Goal: Task Accomplishment & Management: Manage account settings

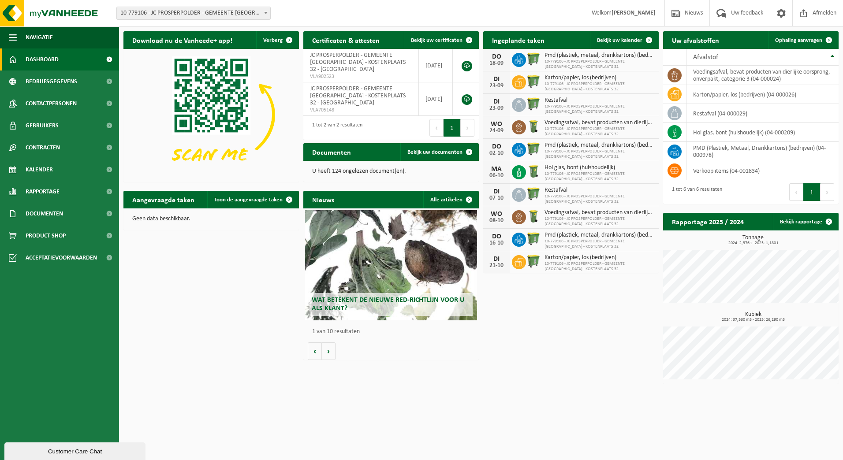
click at [234, 13] on span "10-779106 - JC PROSPERPOLDER - GEMEENTE [GEOGRAPHIC_DATA] - KOSTENPLAATS 32 - […" at bounding box center [193, 13] width 153 height 12
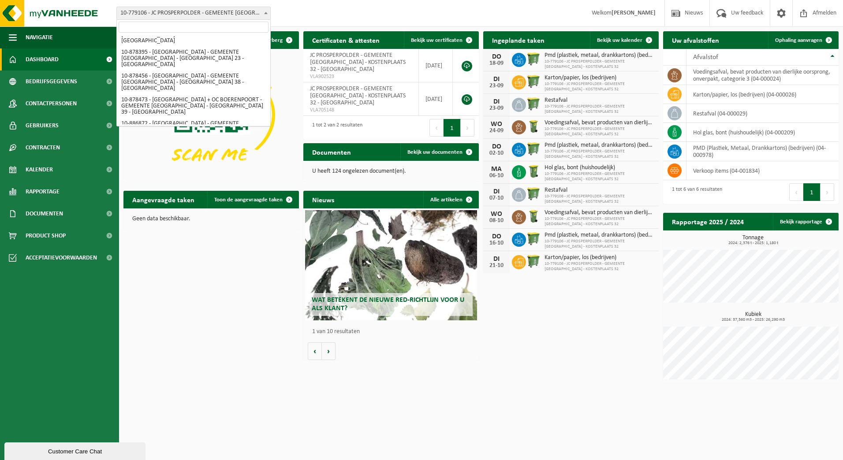
scroll to position [717, 0]
select select "136024"
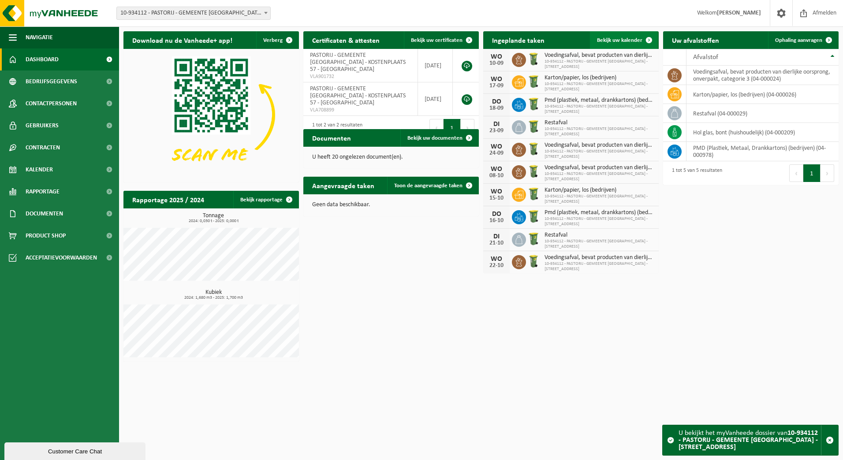
click at [624, 44] on link "Bekijk uw kalender" at bounding box center [624, 40] width 68 height 18
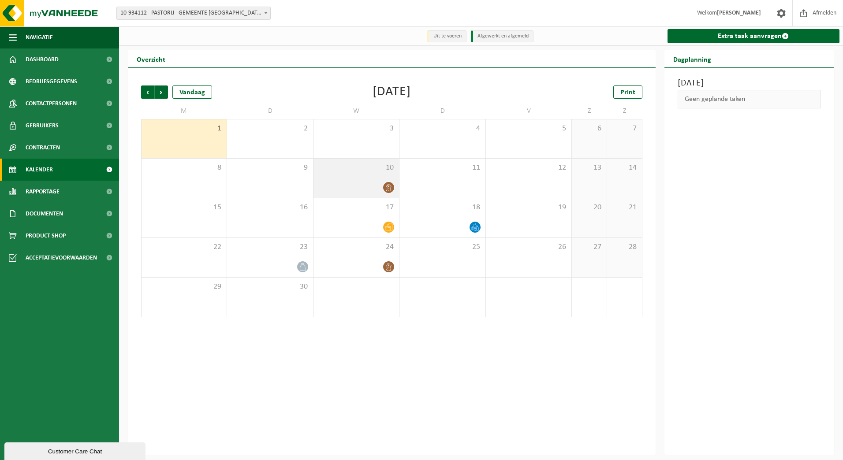
click at [382, 186] on div at bounding box center [356, 188] width 77 height 12
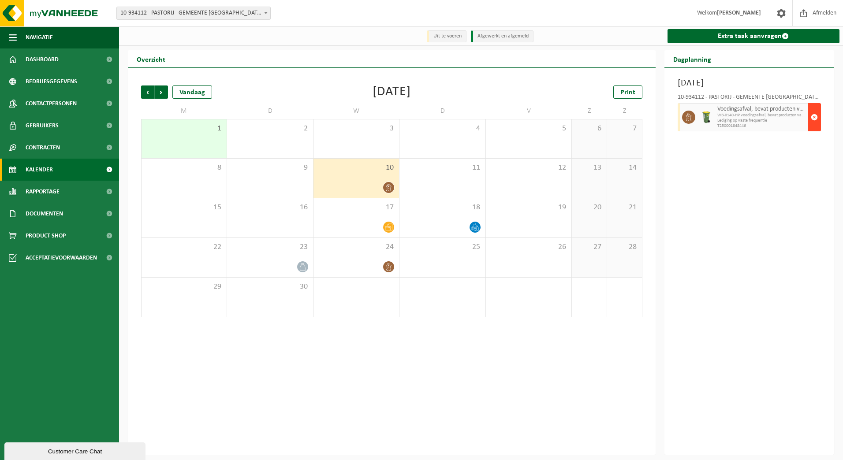
click at [816, 117] on span "button" at bounding box center [813, 117] width 7 height 18
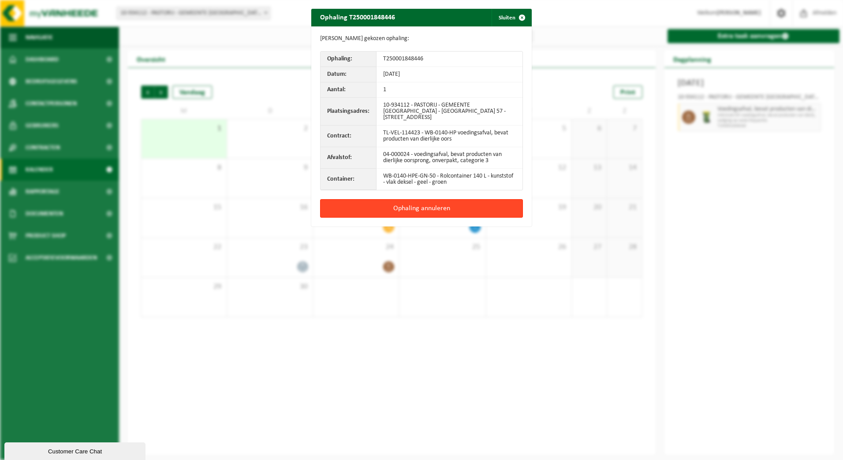
click at [434, 208] on button "Ophaling annuleren" at bounding box center [421, 208] width 203 height 19
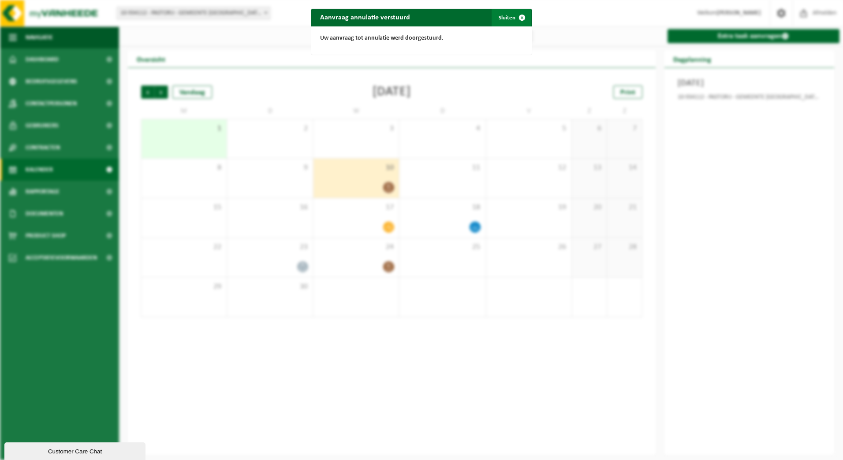
click at [507, 23] on button "Sluiten" at bounding box center [510, 18] width 39 height 18
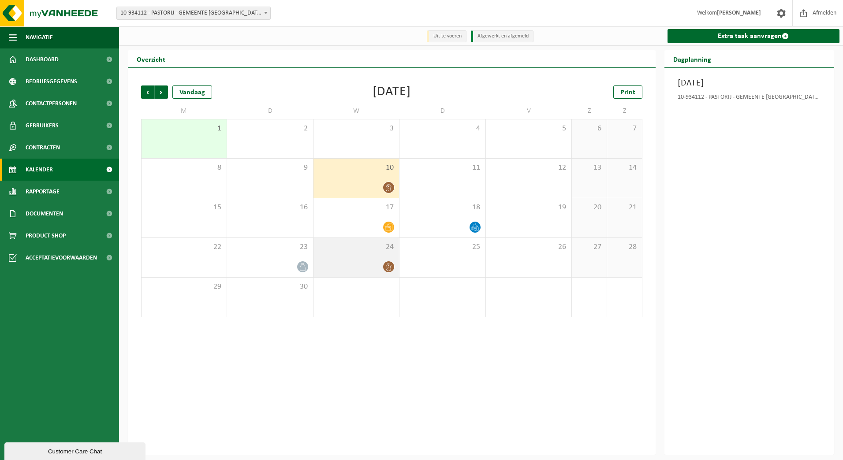
click at [371, 266] on div at bounding box center [356, 267] width 77 height 12
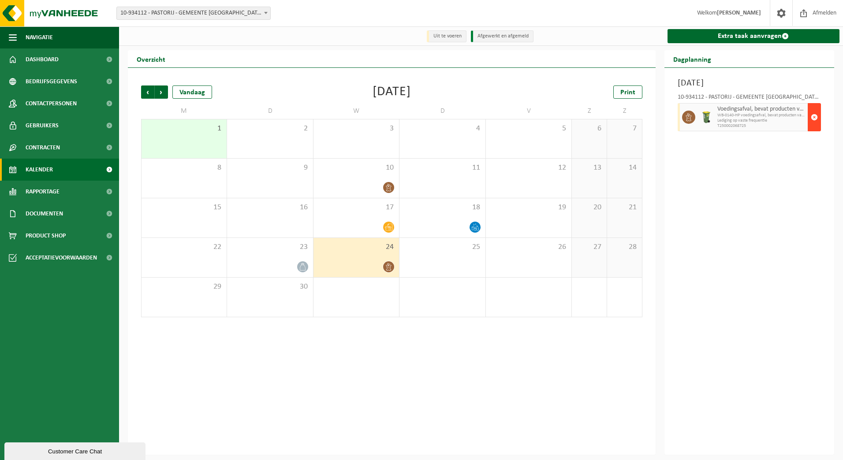
click at [815, 121] on span "button" at bounding box center [813, 117] width 7 height 18
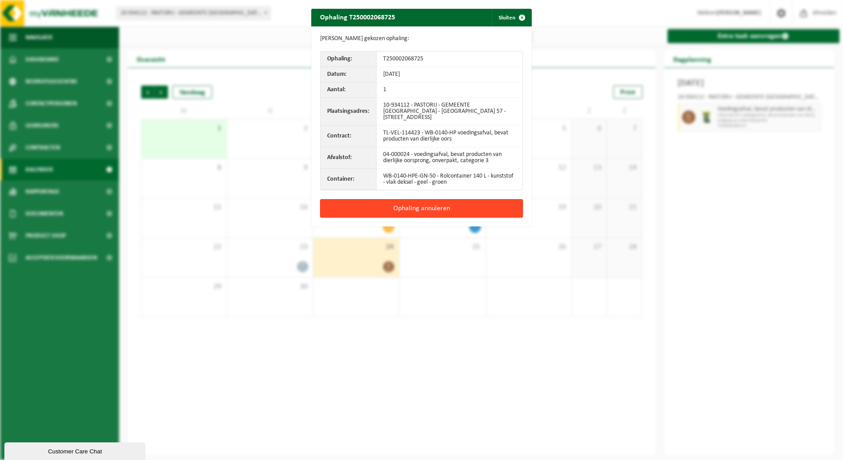
click at [422, 208] on button "Ophaling annuleren" at bounding box center [421, 208] width 203 height 19
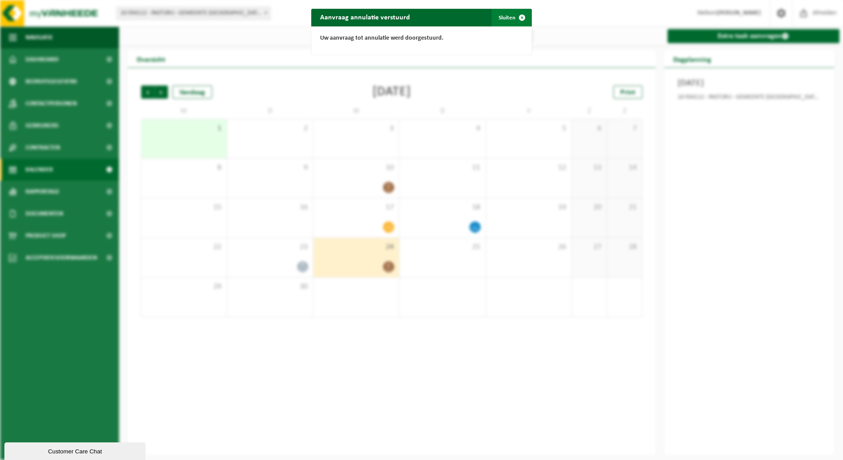
click at [513, 17] on span "button" at bounding box center [522, 18] width 18 height 18
